Goal: Find contact information: Find contact information

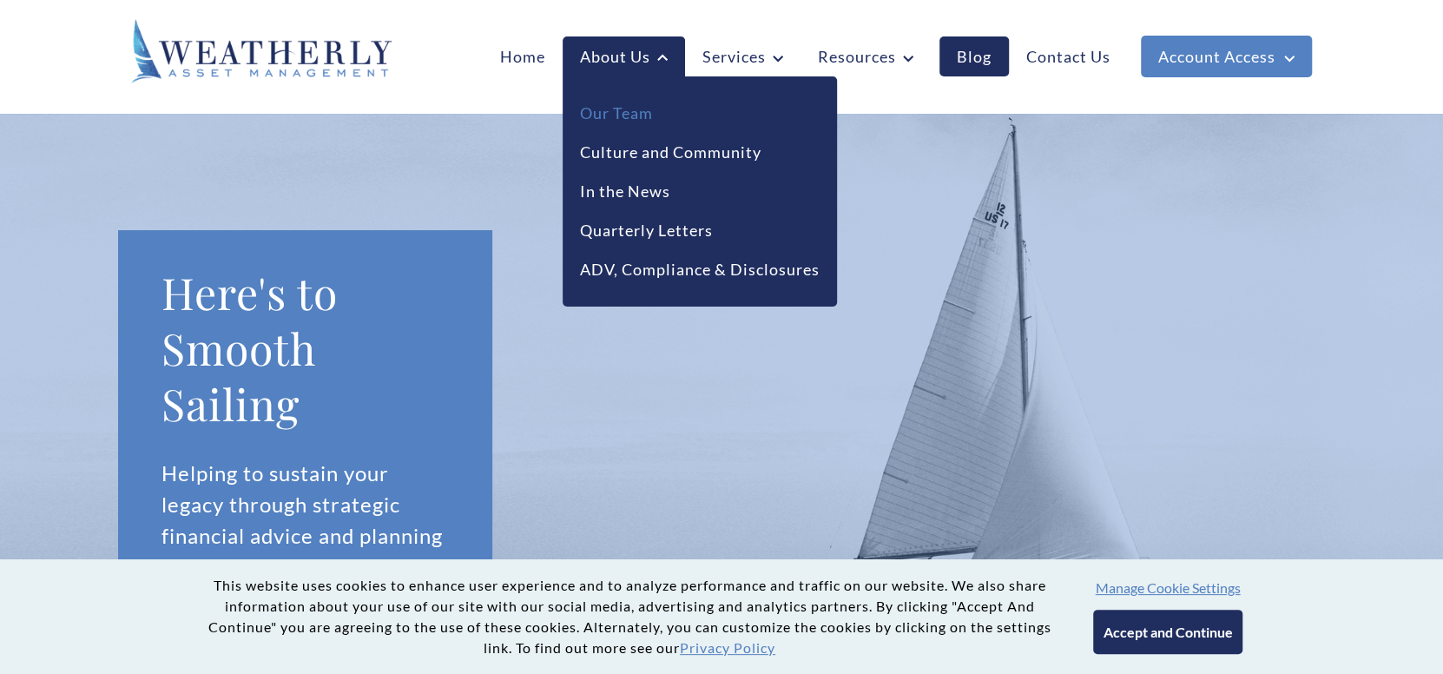
click at [619, 106] on link "Our Team" at bounding box center [616, 113] width 73 height 23
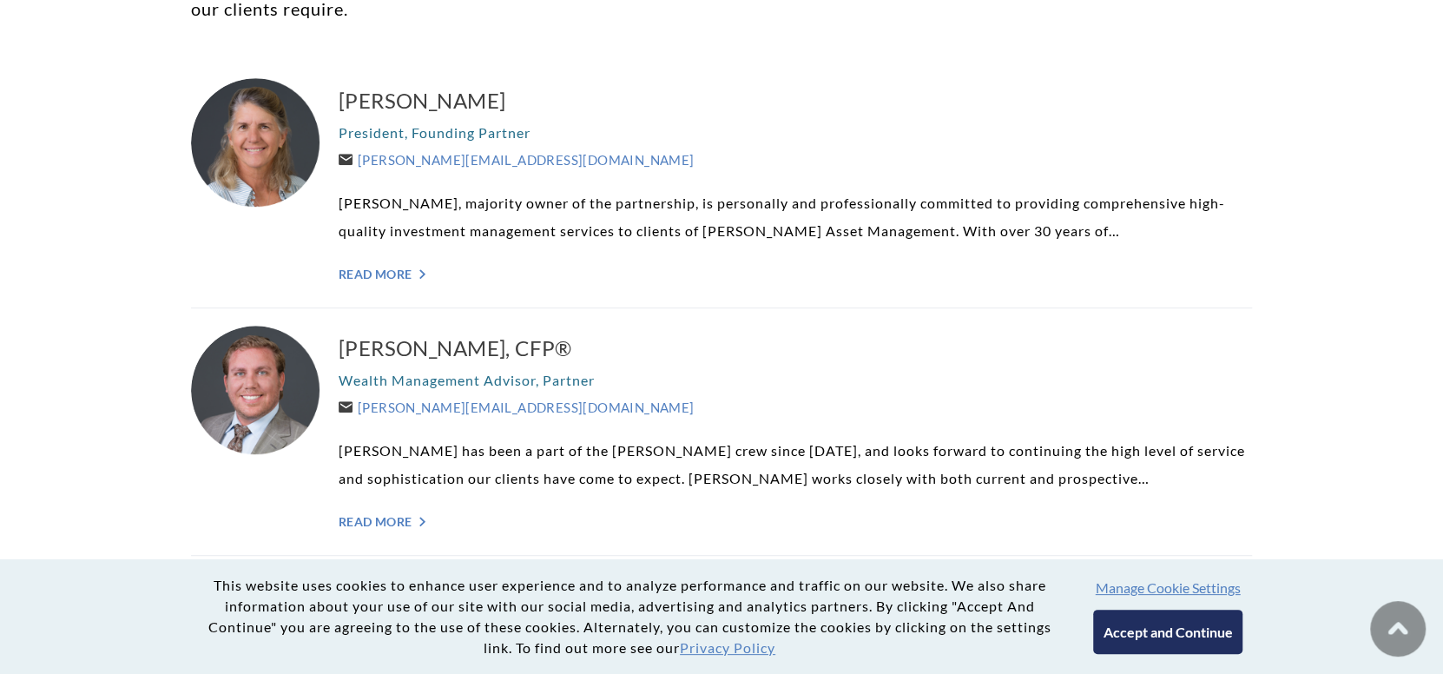
scroll to position [521, 0]
click at [406, 351] on h3 "[PERSON_NAME], CFP®" at bounding box center [795, 347] width 913 height 28
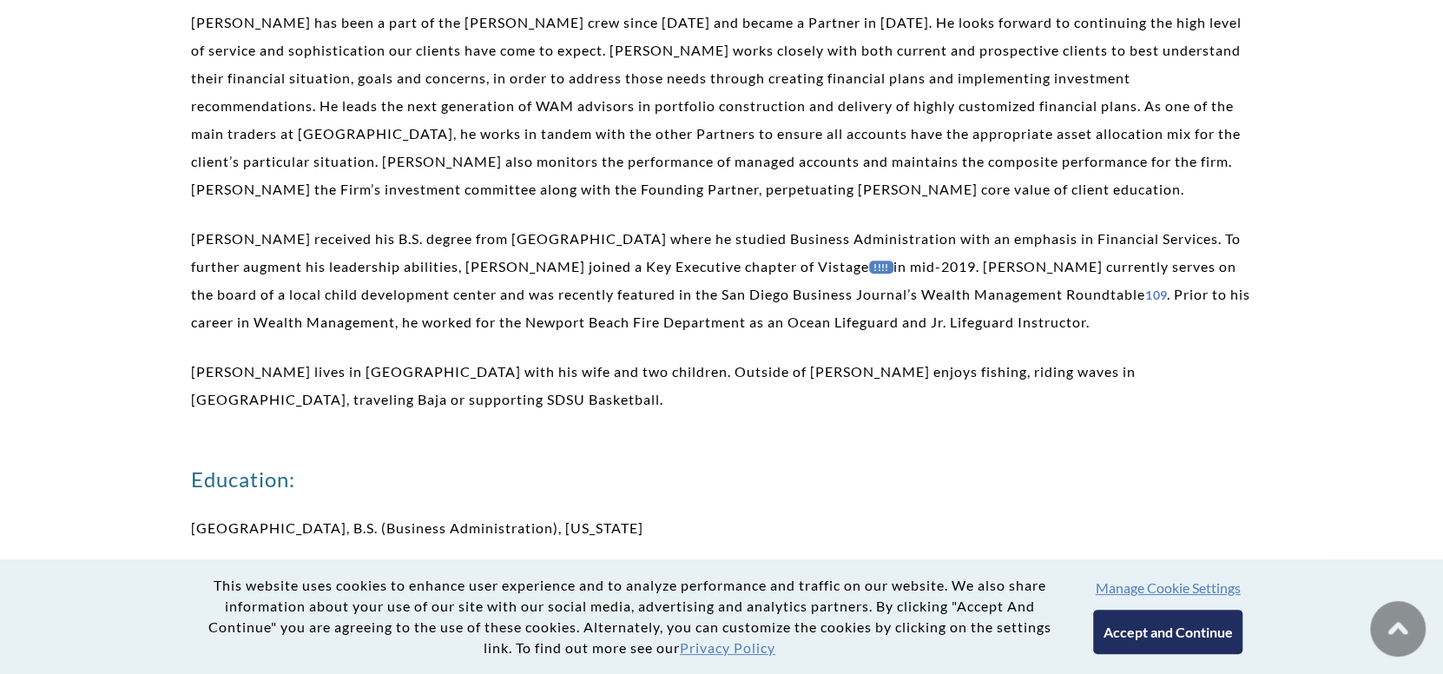
scroll to position [607, 0]
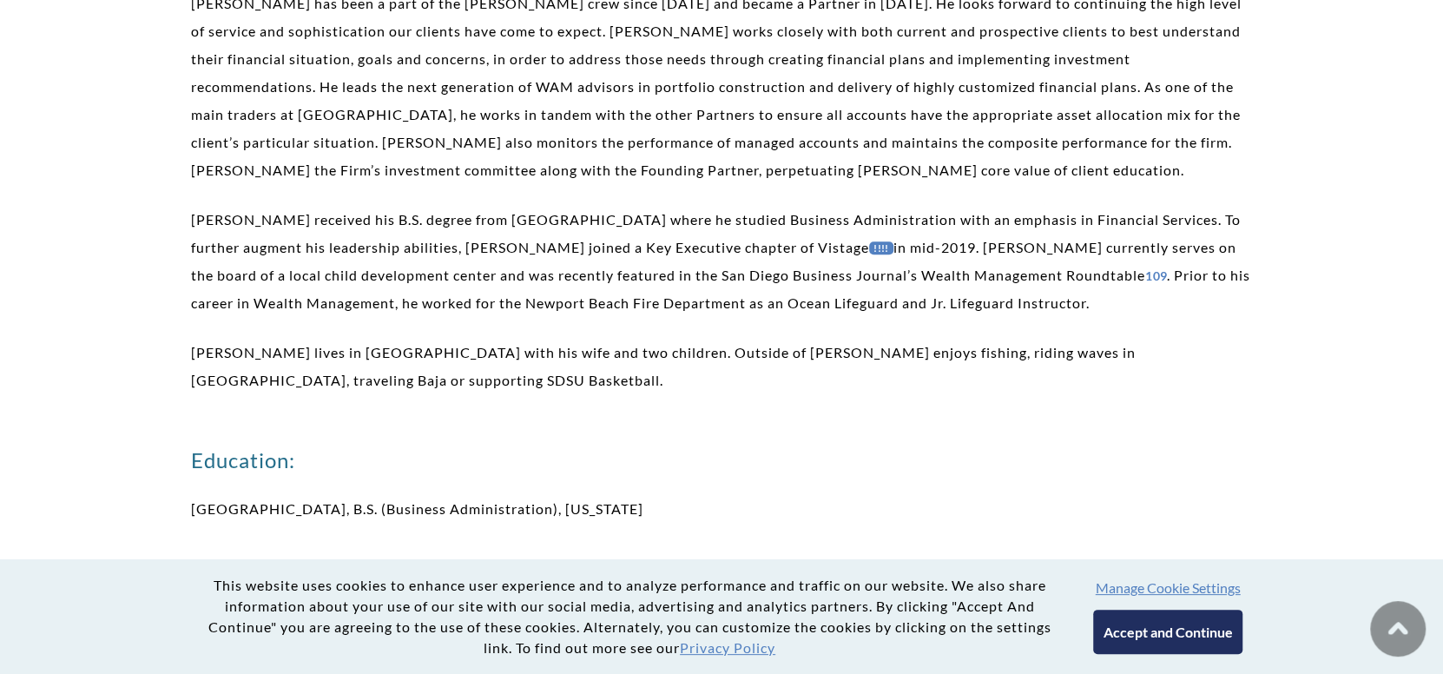
click at [869, 241] on link "!!!!" at bounding box center [881, 247] width 24 height 13
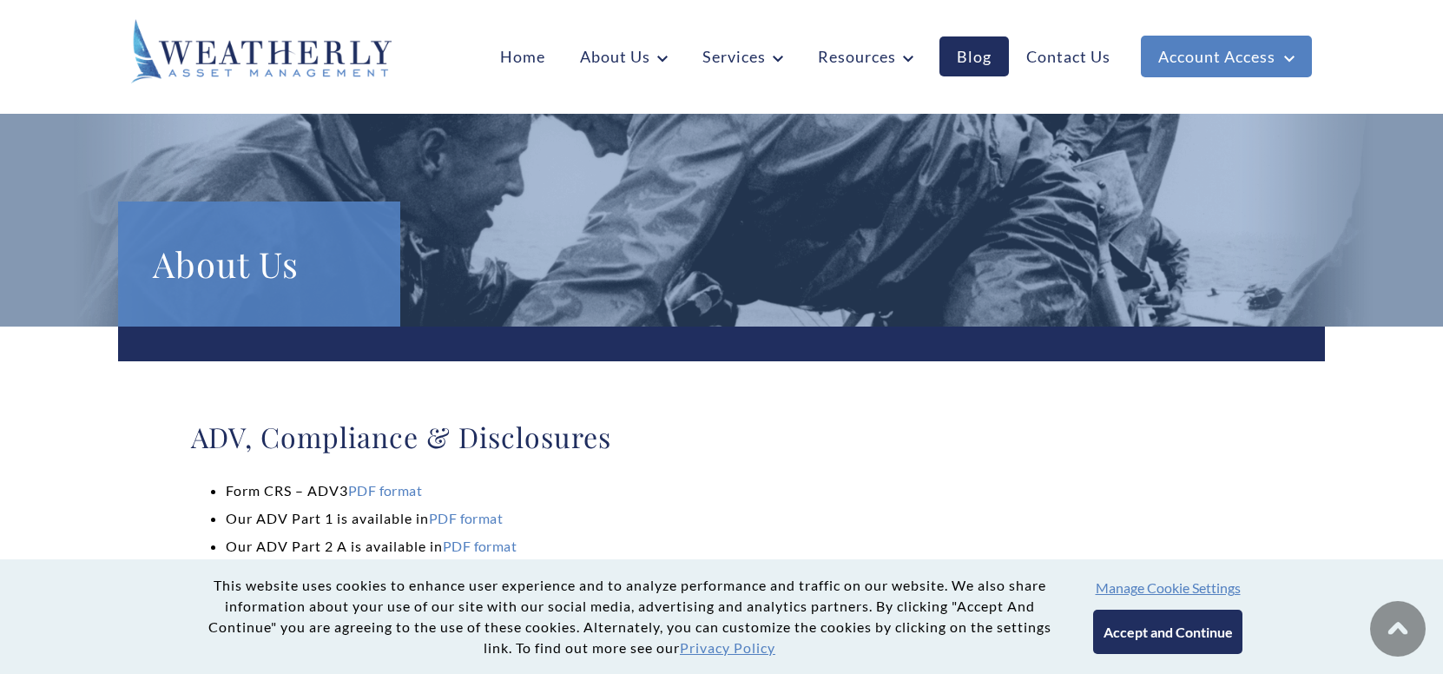
scroll to position [3556, 0]
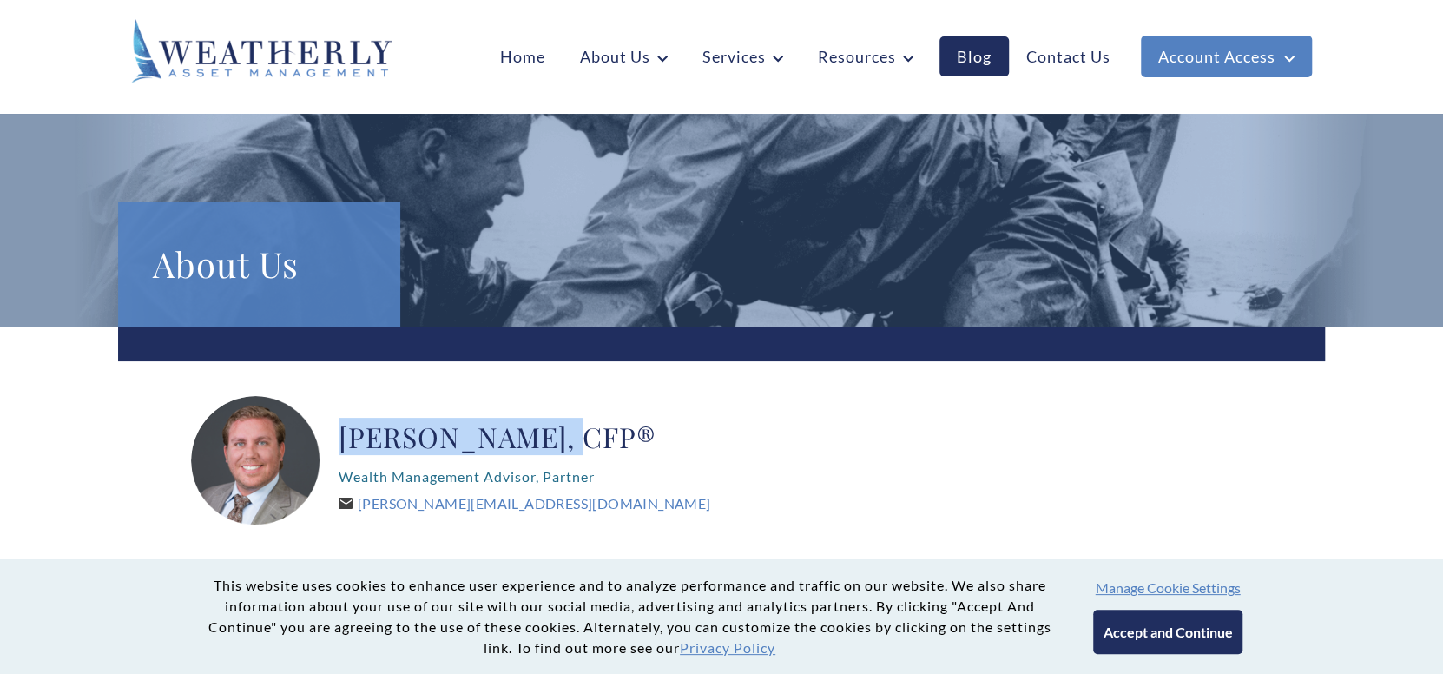
drag, startPoint x: 340, startPoint y: 433, endPoint x: 560, endPoint y: 452, distance: 220.4
click at [560, 452] on h2 "[PERSON_NAME], CFP®" at bounding box center [525, 436] width 372 height 35
copy h2 "[PERSON_NAME]"
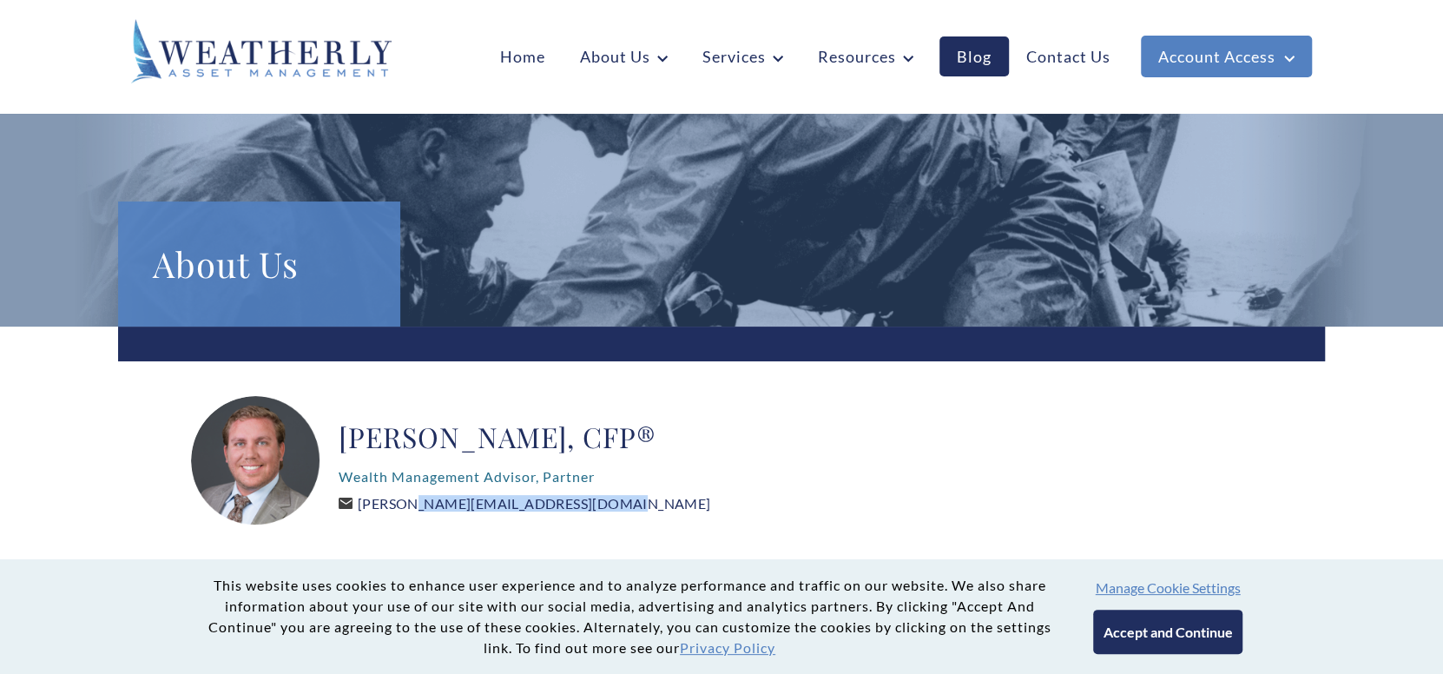
drag, startPoint x: 567, startPoint y: 507, endPoint x: 363, endPoint y: 508, distance: 204.0
click at [363, 508] on div "[PERSON_NAME], CFP® Wealth Management Advisor, Partner [PERSON_NAME][EMAIL_ADDR…" at bounding box center [525, 461] width 372 height 130
copy link "[PERSON_NAME][EMAIL_ADDRESS][DOMAIN_NAME]"
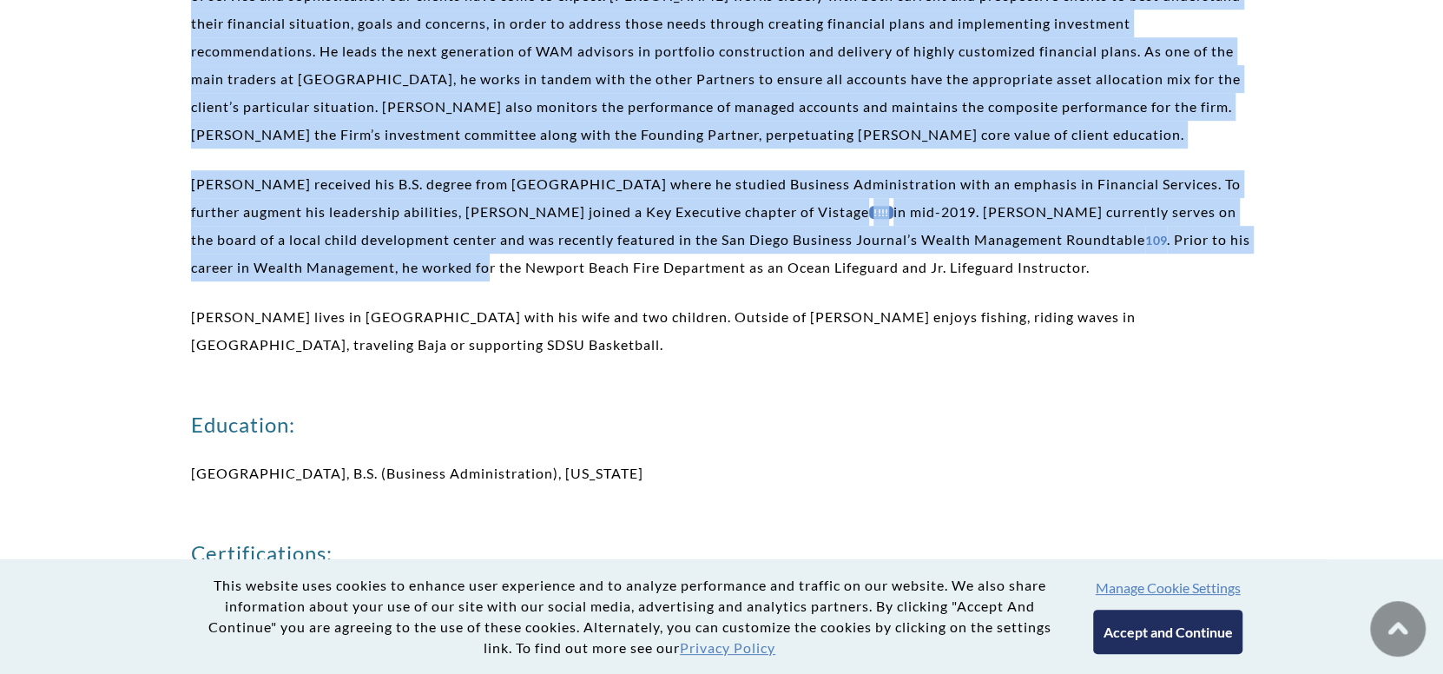
scroll to position [780, 0]
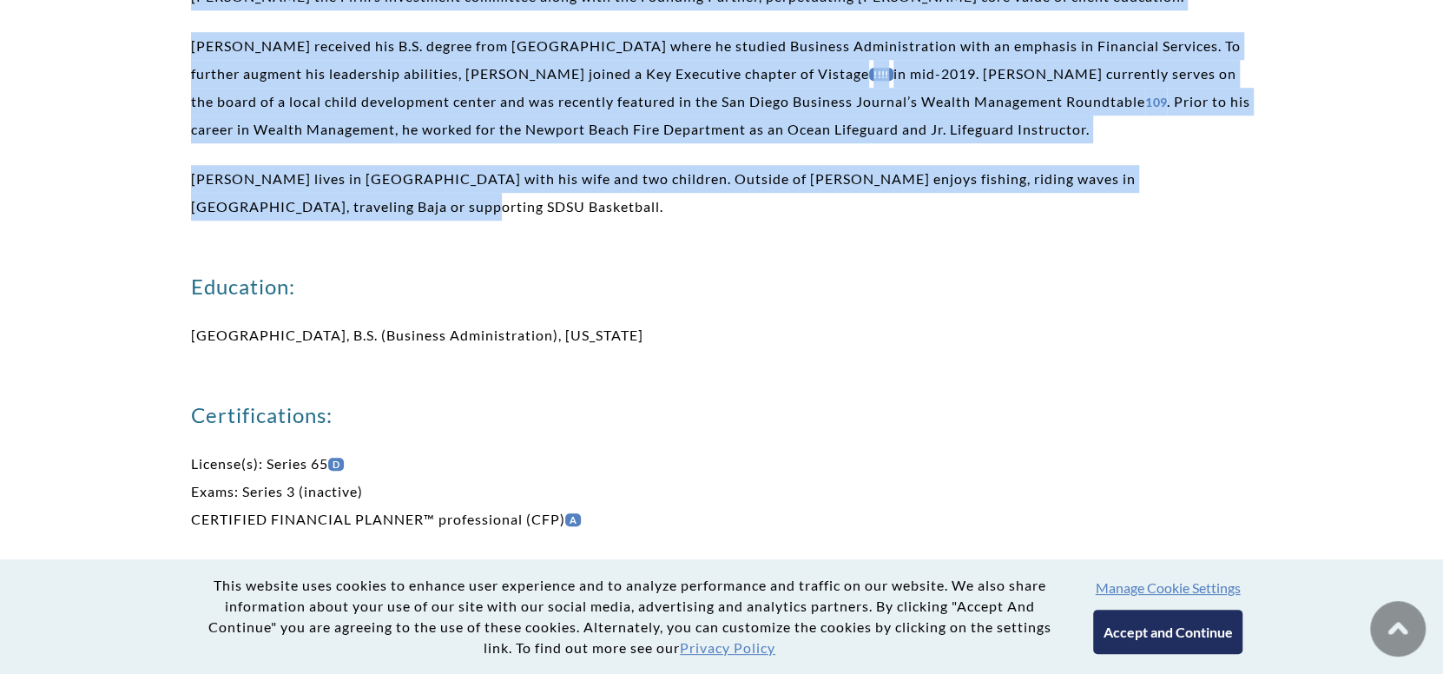
drag, startPoint x: 190, startPoint y: 168, endPoint x: 339, endPoint y: 214, distance: 155.4
click at [339, 214] on div "[PERSON_NAME] has been a part of the [PERSON_NAME] crew since [DATE] and became…" at bounding box center [721, 470] width 1061 height 1309
copy div "Lorem Ipsumdolo sit amet c adip el sed Doeiusmod temp incid 9127 utl etdolo m A…"
